Goal: Task Accomplishment & Management: Complete application form

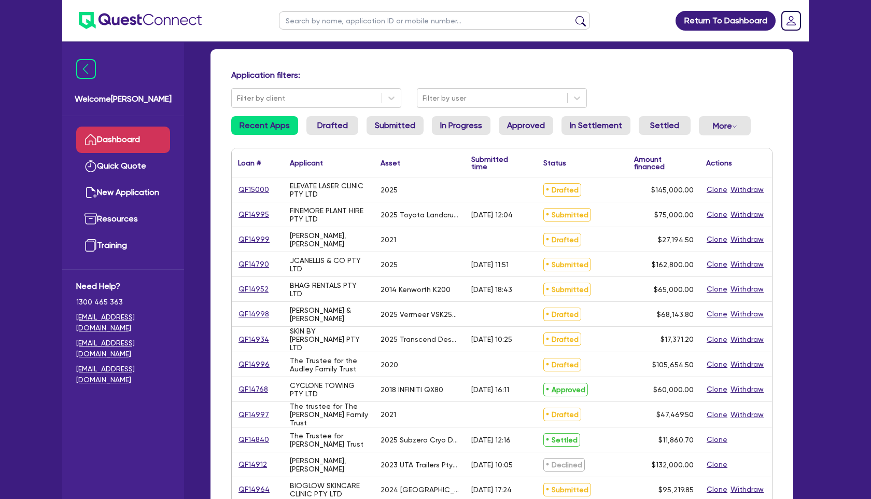
scroll to position [62, 0]
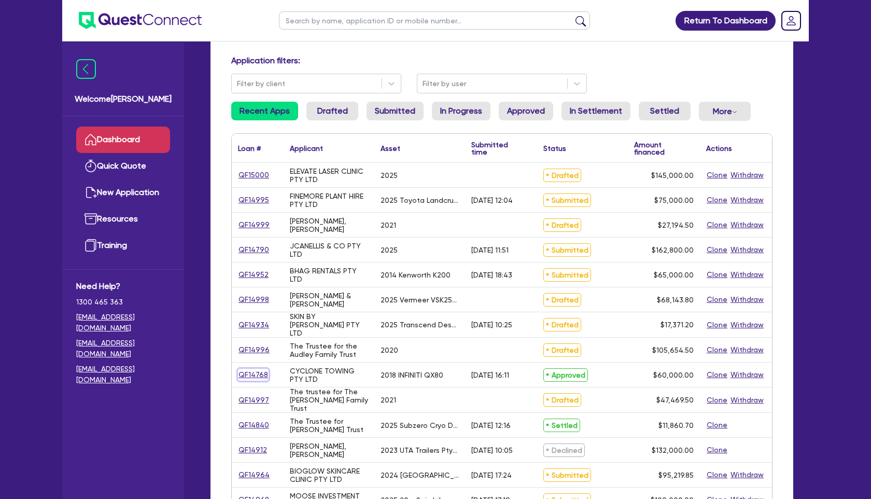
click at [254, 372] on link "QF14768" at bounding box center [253, 375] width 31 height 12
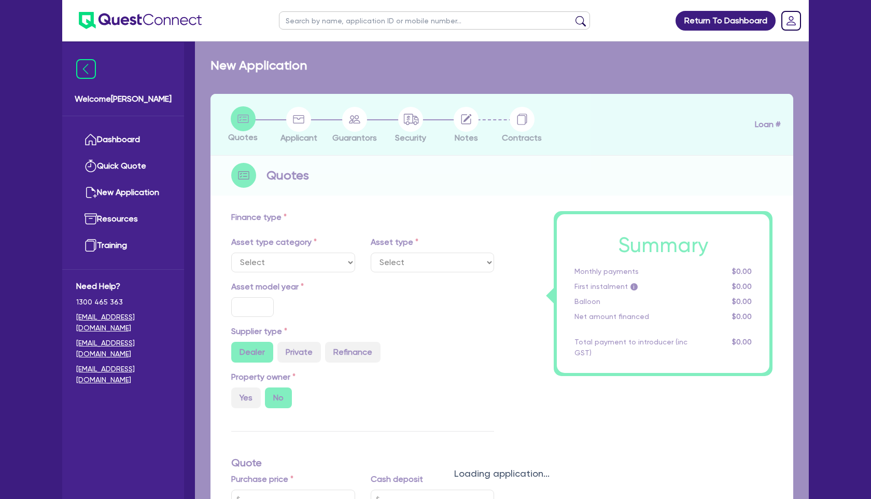
select select "CARS_AND_LIGHT_TRUCKS"
type input "2018"
type input "75,000"
type input "15,000"
type input "11"
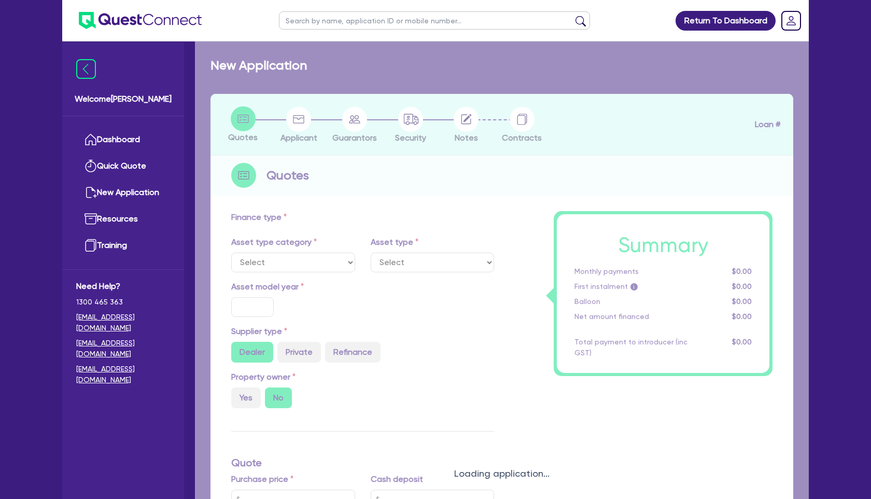
type input "6,600"
type input "18.45"
select select "PASSENGER_VEHICLES"
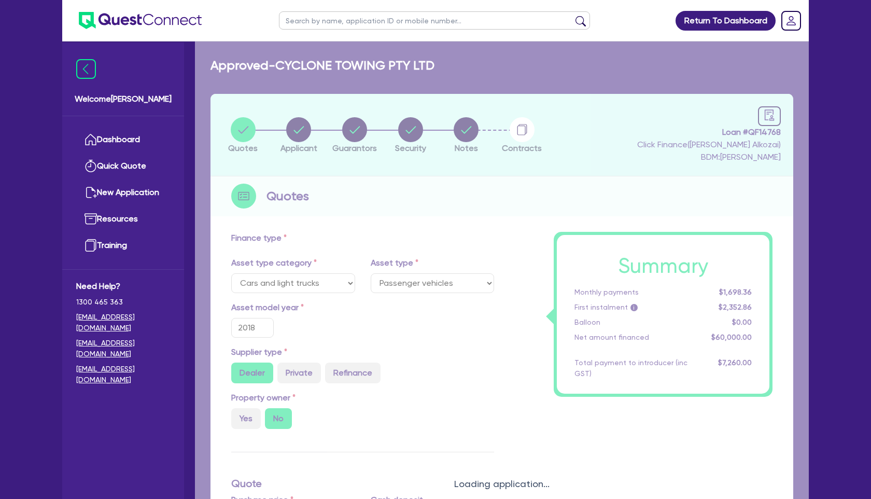
click at [769, 113] on div "Loading application..." at bounding box center [502, 476] width 614 height 870
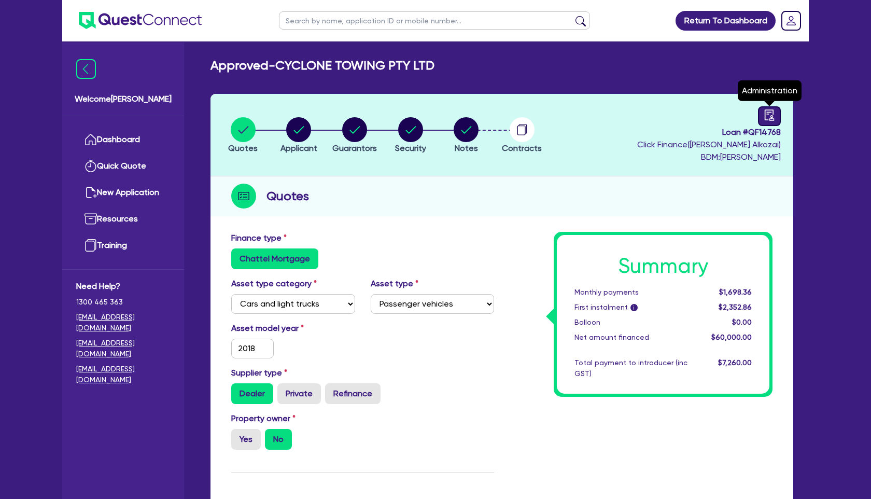
click at [767, 116] on icon "audit" at bounding box center [769, 114] width 11 height 11
select select "APPROVED_WAITING_FOR_MORE_INFO"
select select "Quest Finance - Own Book"
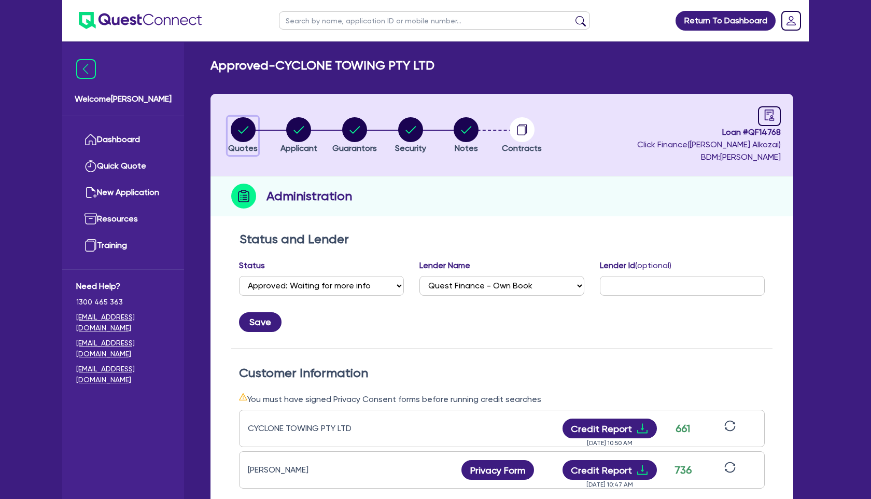
click at [242, 134] on circle "button" at bounding box center [243, 129] width 25 height 25
select select "CARS_AND_LIGHT_TRUCKS"
select select "PASSENGER_VEHICLES"
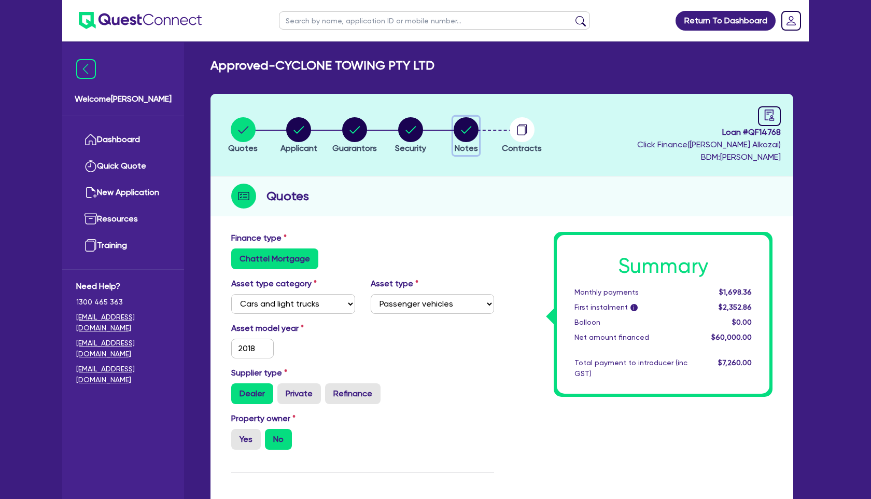
click at [473, 131] on circle "button" at bounding box center [466, 129] width 25 height 25
select select "Quest Finance - Own Book"
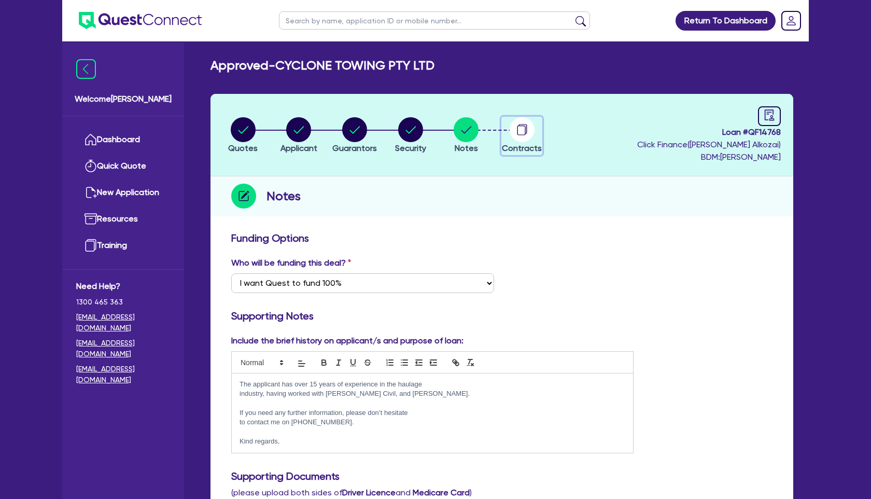
click at [519, 128] on circle "button" at bounding box center [522, 129] width 25 height 25
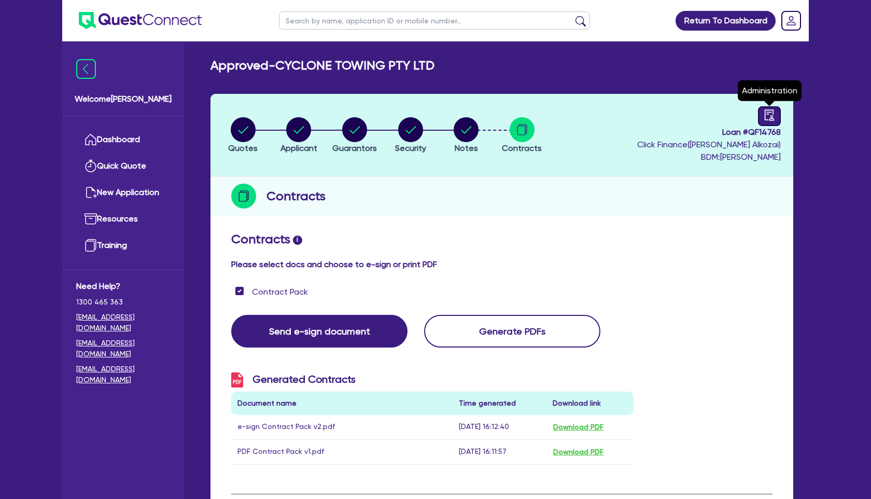
click at [769, 110] on icon "audit" at bounding box center [769, 114] width 11 height 11
select select "APPROVED_WAITING_FOR_MORE_INFO"
select select "Quest Finance - Own Book"
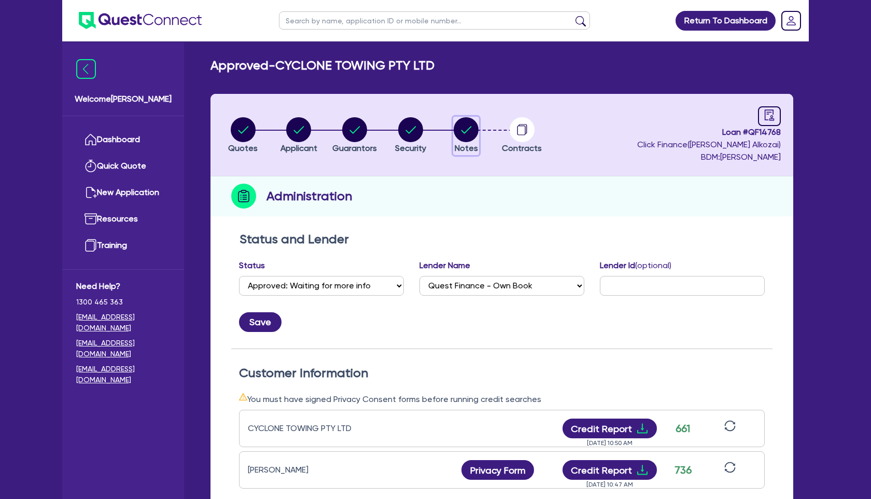
click at [464, 136] on circle "button" at bounding box center [466, 129] width 25 height 25
select select "Quest Finance - Own Book"
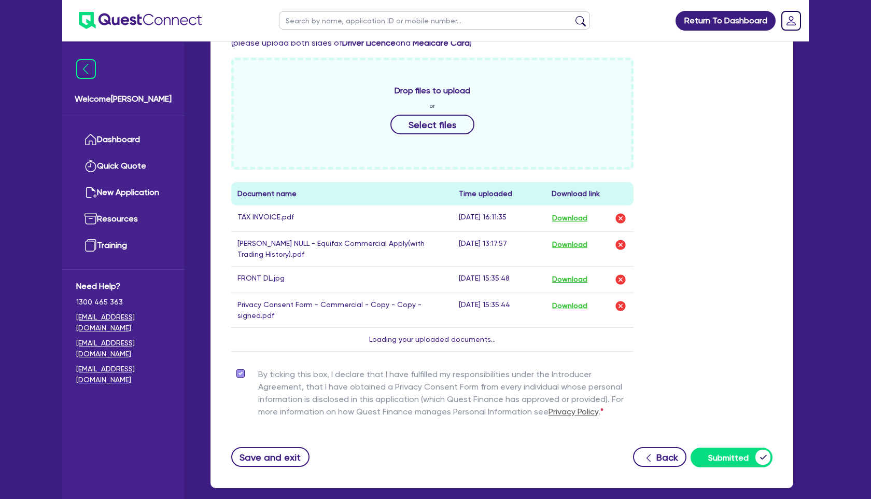
scroll to position [454, 0]
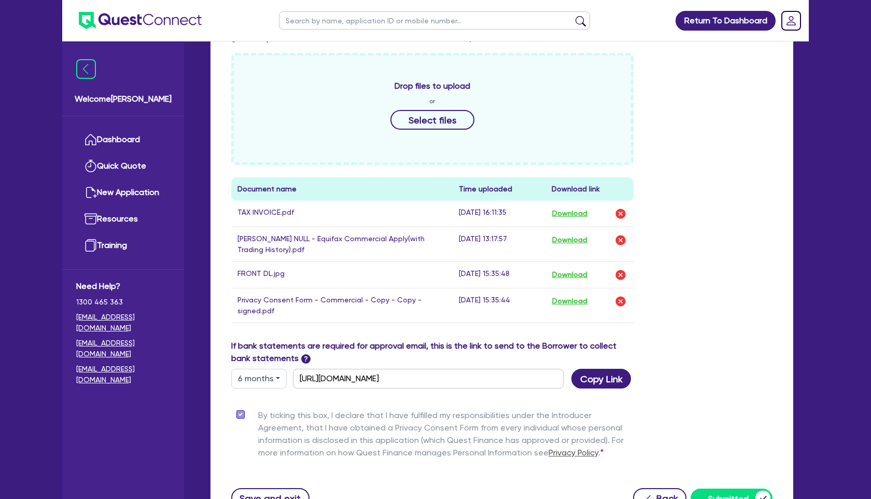
click at [280, 380] on button "6 months" at bounding box center [258, 379] width 55 height 20
click at [732, 324] on div "Drop files to upload or Select files Document name Time uploaded Download link …" at bounding box center [502, 196] width 557 height 287
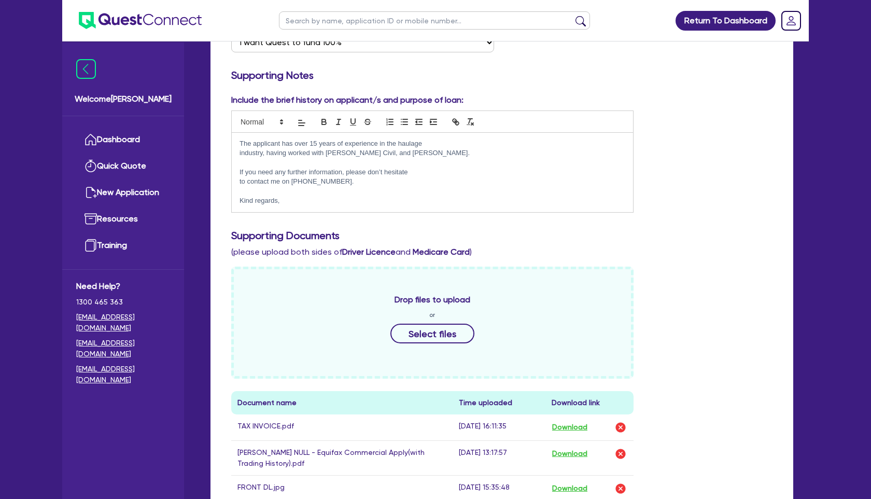
scroll to position [0, 0]
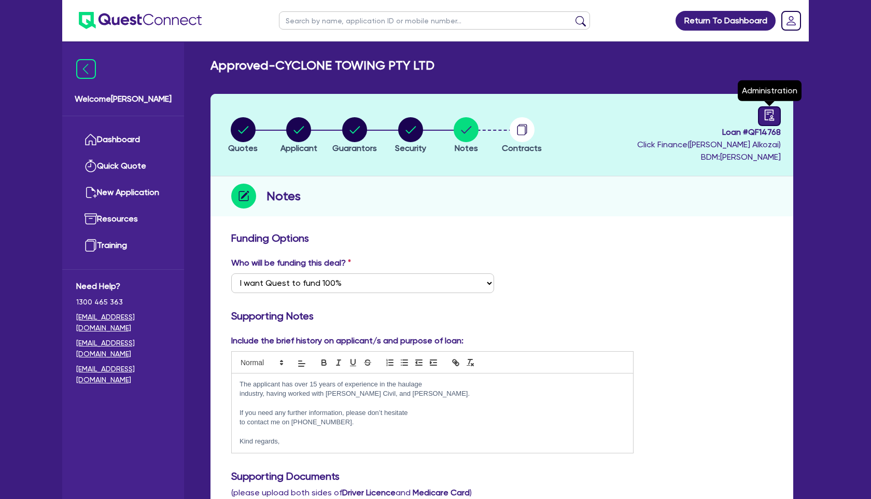
click at [772, 124] on link at bounding box center [769, 116] width 23 height 20
select select "APPROVED_WAITING_FOR_MORE_INFO"
select select "Quest Finance - Own Book"
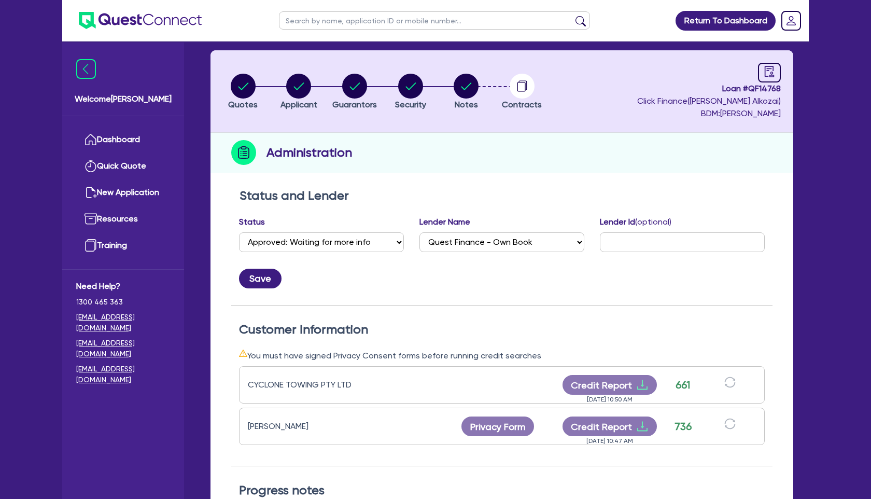
scroll to position [45, 0]
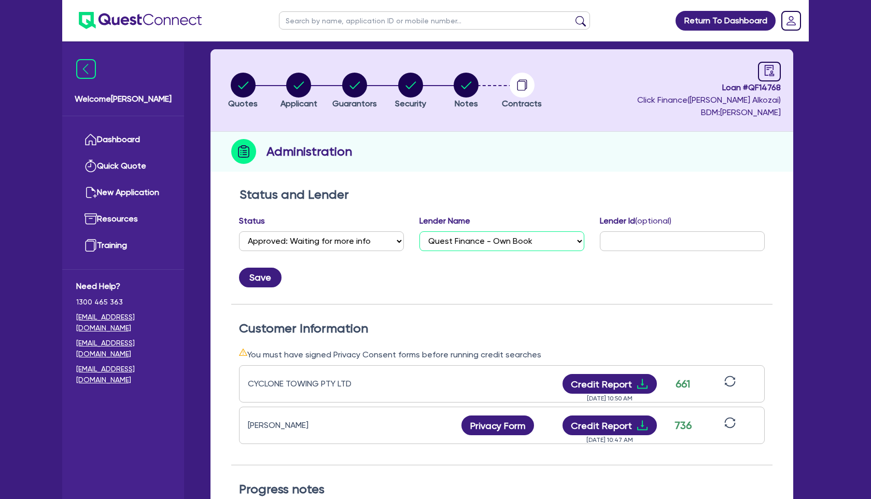
click at [522, 238] on select "Select AAMF AFS Alex Bank Angle Finance Azora Banjo BigStone BOQ Finance Brande…" at bounding box center [502, 241] width 165 height 20
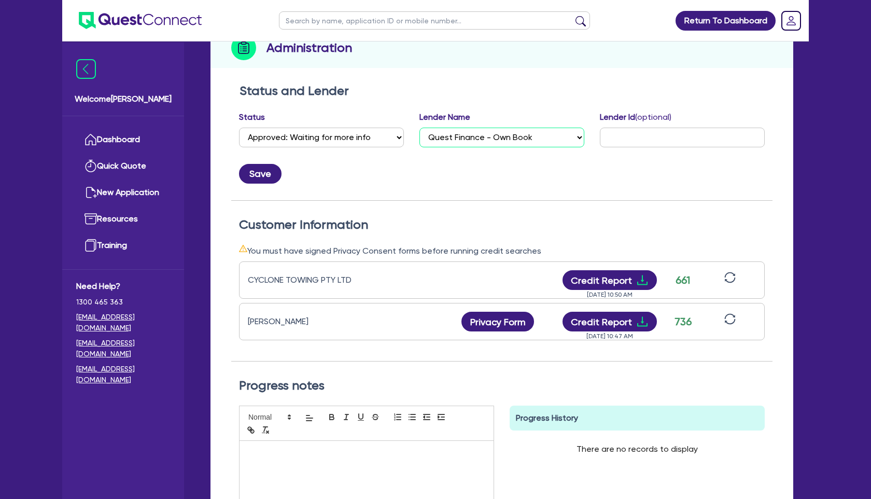
scroll to position [0, 0]
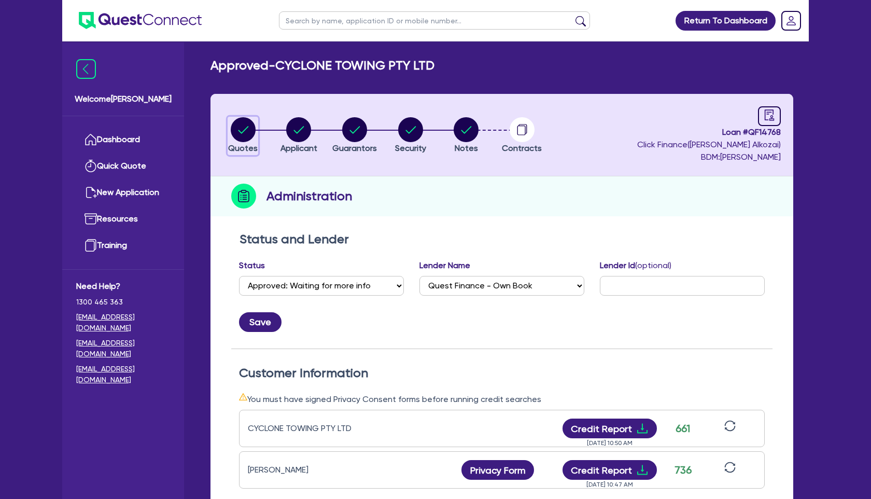
click at [248, 133] on circle "button" at bounding box center [243, 129] width 25 height 25
select select "CARS_AND_LIGHT_TRUCKS"
select select "PASSENGER_VEHICLES"
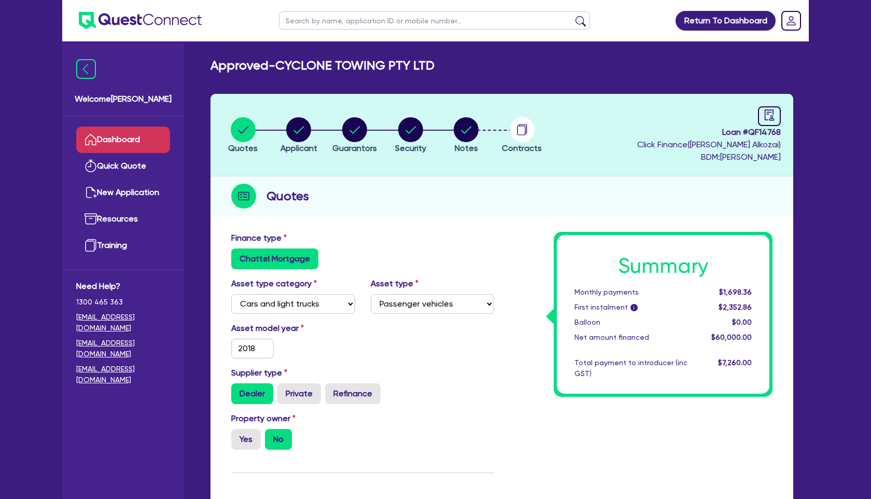
click at [133, 139] on link "Dashboard" at bounding box center [123, 140] width 94 height 26
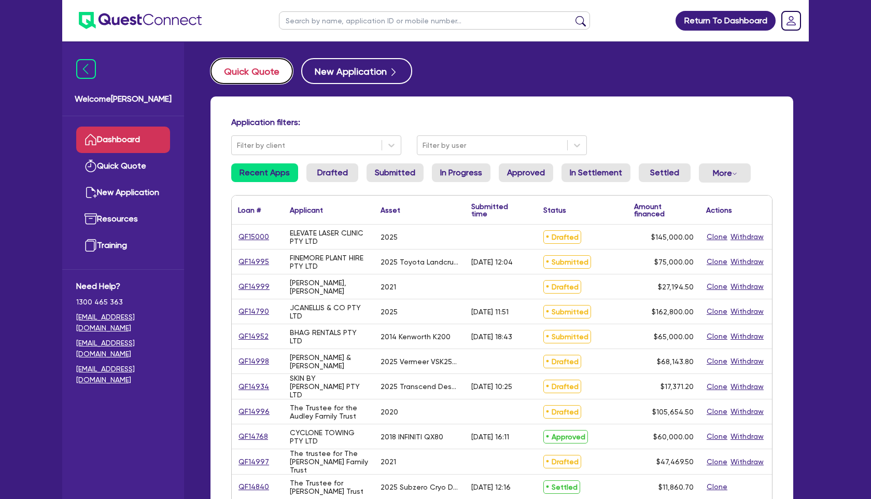
click at [271, 62] on button "Quick Quote" at bounding box center [252, 71] width 82 height 26
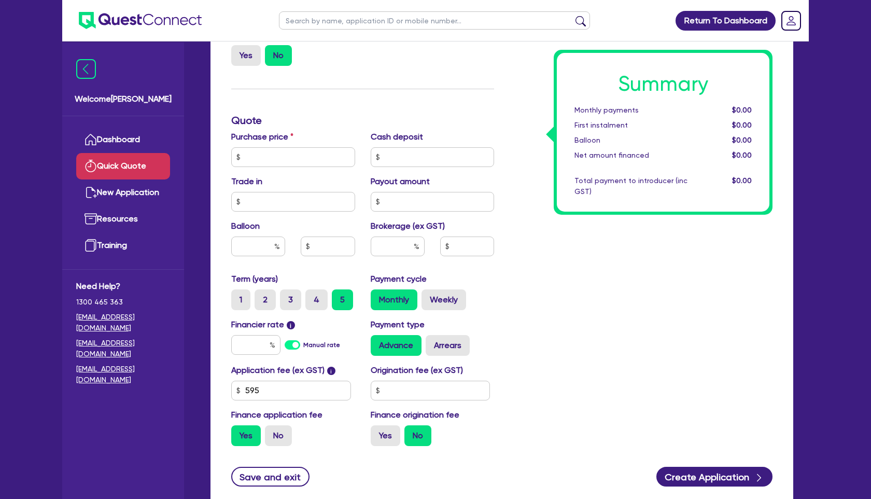
scroll to position [265, 0]
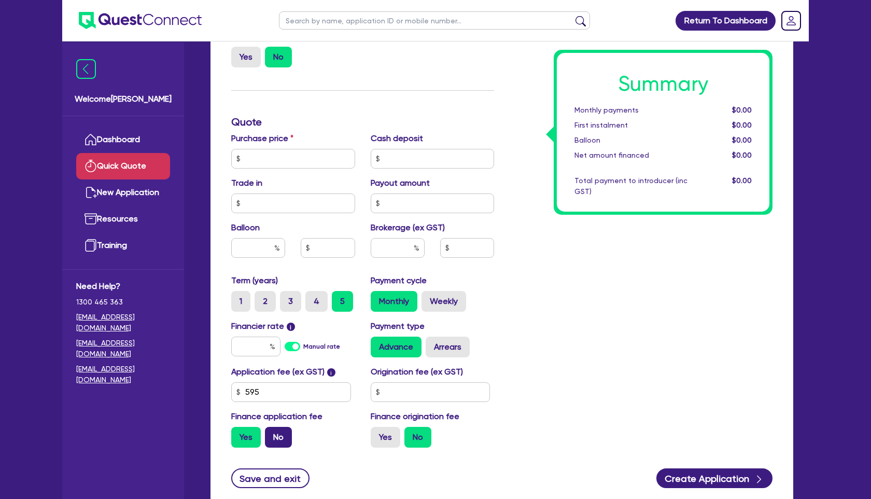
click at [285, 435] on label "No" at bounding box center [278, 437] width 27 height 21
click at [272, 434] on input "No" at bounding box center [268, 430] width 7 height 7
radio input "true"
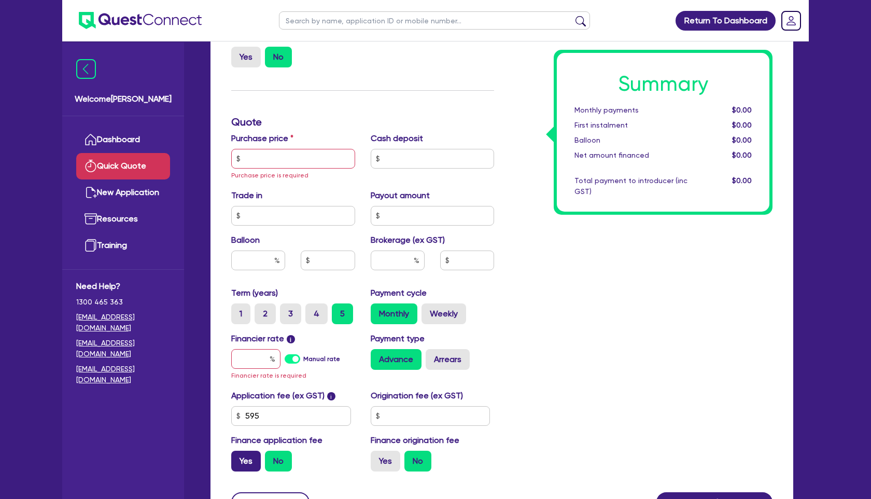
click at [243, 453] on label "Yes" at bounding box center [246, 461] width 30 height 21
click at [238, 453] on input "Yes" at bounding box center [234, 454] width 7 height 7
radio input "true"
click at [269, 156] on input "text" at bounding box center [293, 159] width 124 height 20
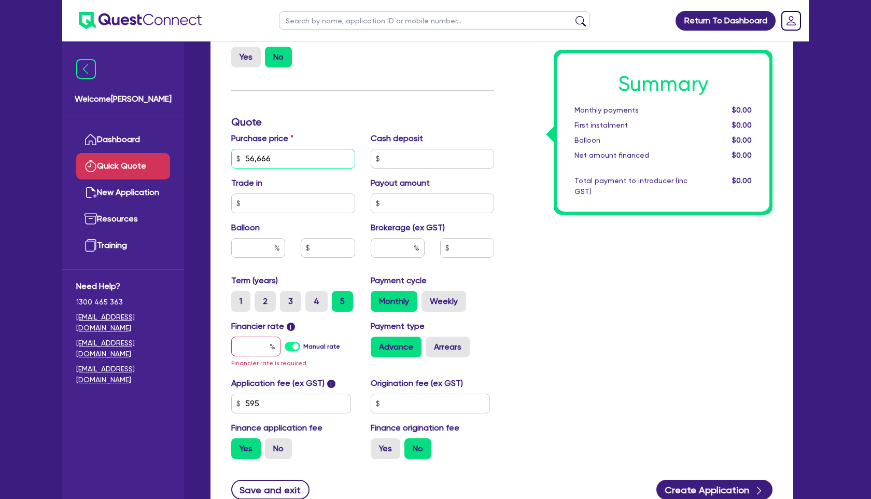
type input "56,666"
click at [393, 240] on input "text" at bounding box center [398, 248] width 54 height 20
type input "6"
click at [267, 249] on input "text" at bounding box center [258, 248] width 54 height 20
type input "34"
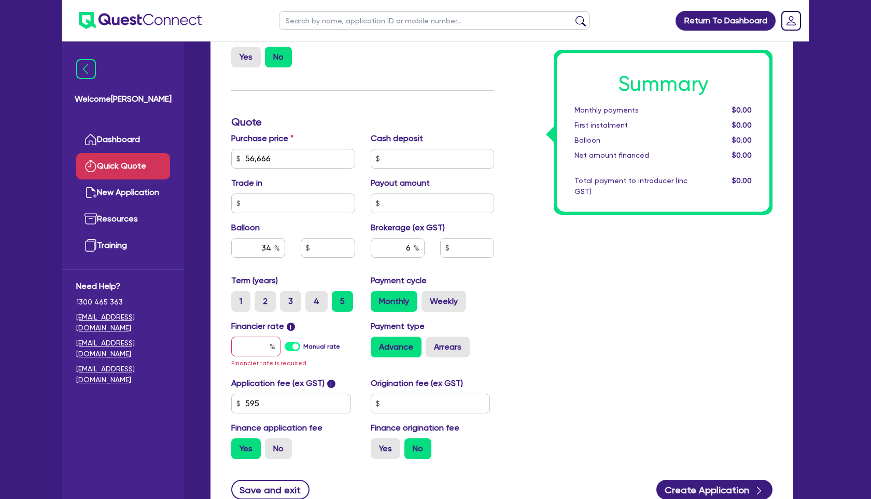
click at [493, 340] on div "Advance Arrears" at bounding box center [433, 347] width 124 height 21
click at [269, 346] on input "text" at bounding box center [255, 347] width 49 height 20
type input "8"
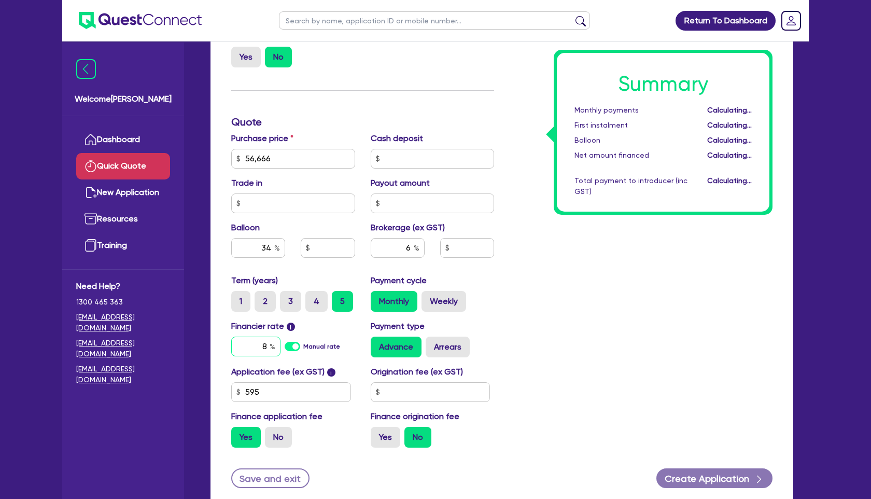
type input "19,266.44"
type input "3,439.23"
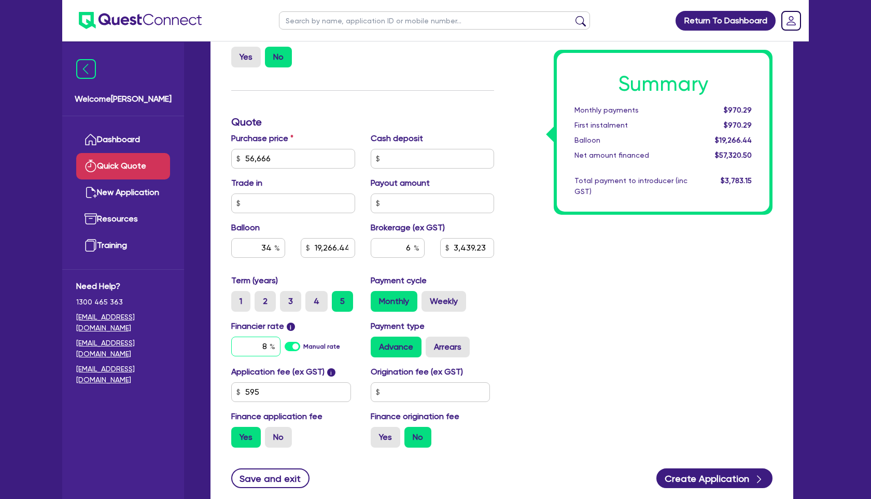
type input "8"
type input "19,266.44"
type input "3,439.23"
type input "19,266.44"
type input "3,439.23"
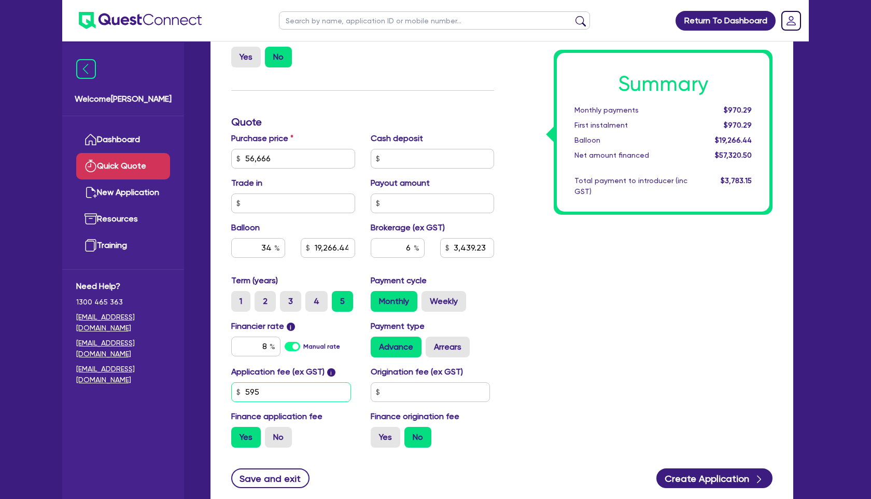
drag, startPoint x: 273, startPoint y: 395, endPoint x: 192, endPoint y: 395, distance: 81.4
click at [192, 395] on div "Welcome [PERSON_NAME] Dashboard Quick Quote New Application Ref Company Ref Sal…" at bounding box center [435, 153] width 747 height 837
type input "695"
type input "19,266.44"
type input "3,439.23"
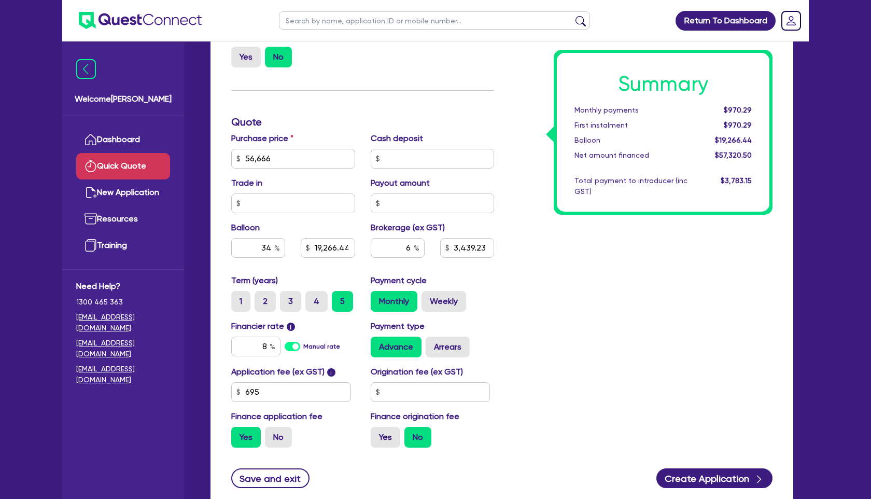
click at [534, 294] on div "Summary Monthly payments $970.29 First instalment $970.29 Balloon $19,266.44 Ne…" at bounding box center [641, 153] width 278 height 606
type input "19,266.44"
type input "3,445.83"
click at [283, 438] on label "No" at bounding box center [278, 437] width 27 height 21
click at [272, 434] on input "No" at bounding box center [268, 430] width 7 height 7
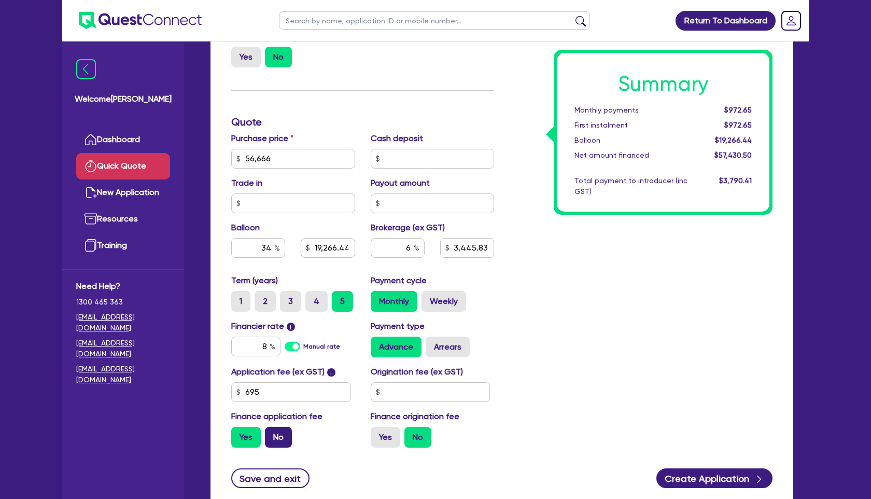
radio input "true"
type input "19,266.44"
type input "3,445.83"
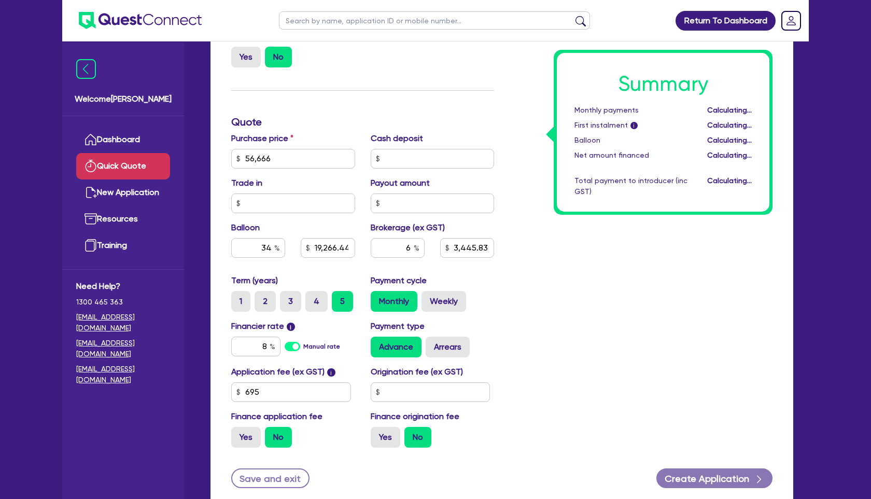
type input "19,266.44"
type input "3,399.96"
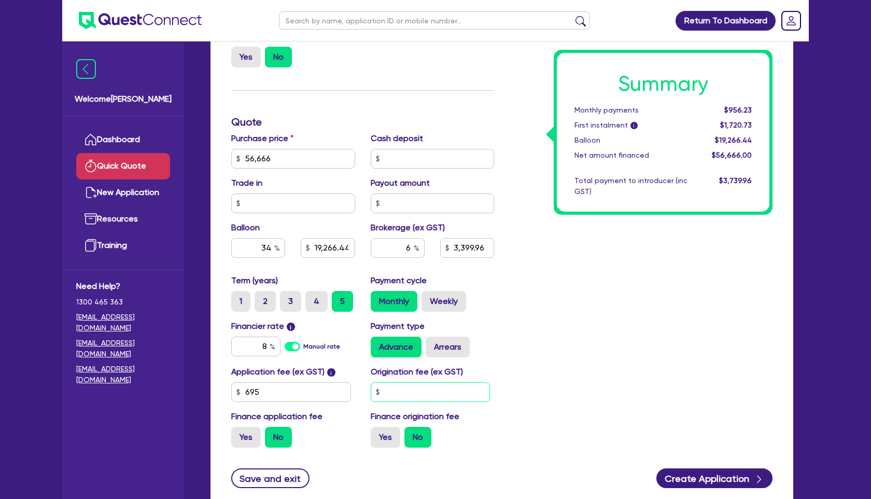
click at [404, 387] on input "text" at bounding box center [431, 392] width 120 height 20
type input "1,299"
type input "19,266.44"
type input "3,399.96"
click at [473, 430] on div "Yes No" at bounding box center [433, 437] width 124 height 21
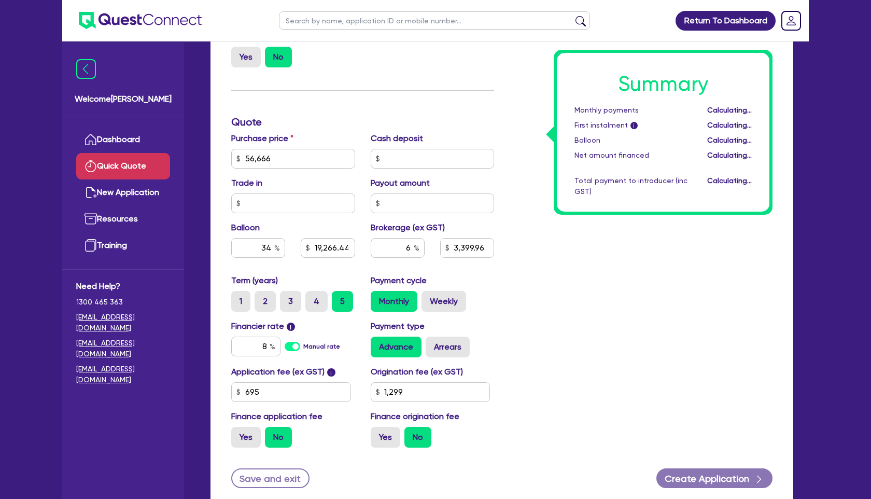
type input "19,266.44"
type input "3,399.96"
